Goal: Find specific page/section: Find specific page/section

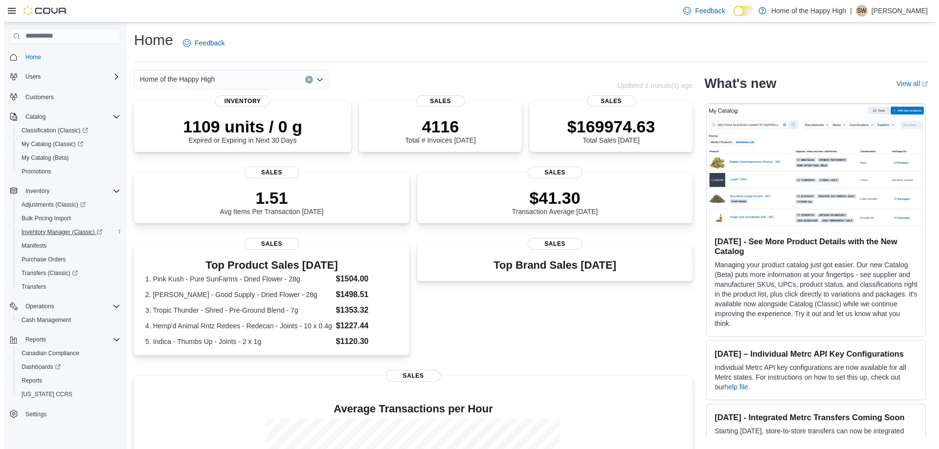
scroll to position [1, 0]
click at [61, 143] on span "My Catalog (Classic)" at bounding box center [49, 143] width 62 height 8
